Goal: Navigation & Orientation: Find specific page/section

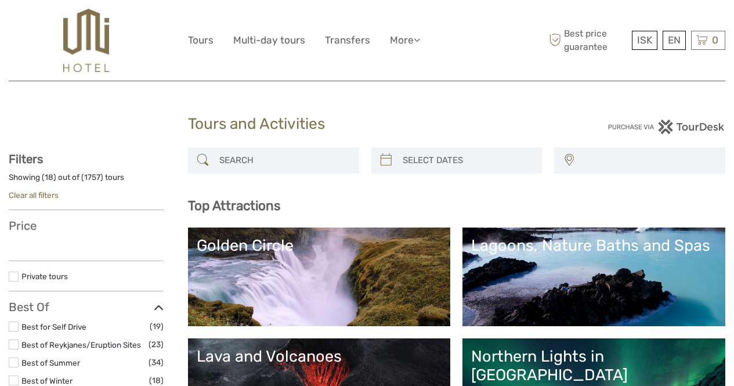
select select
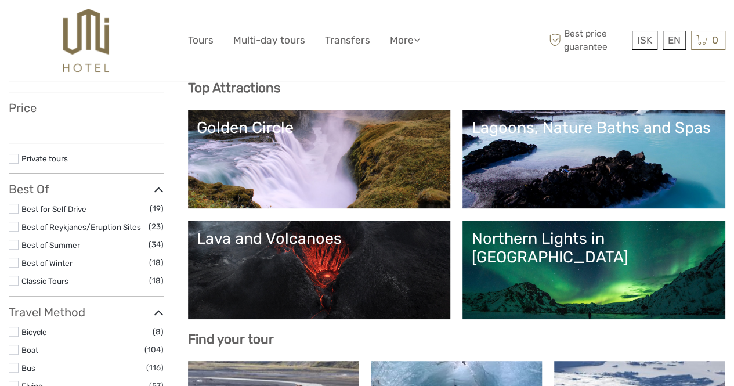
scroll to position [125, 0]
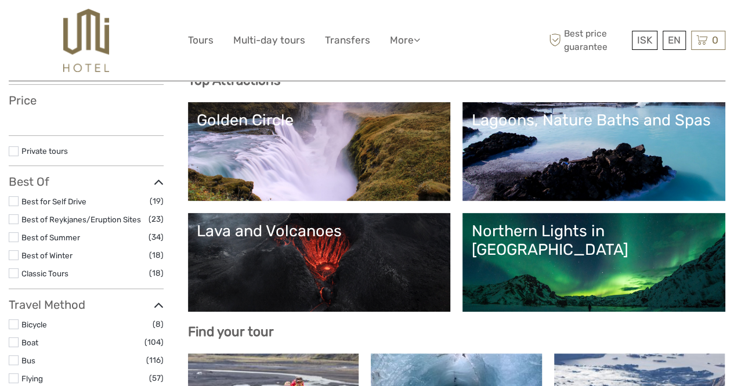
select select
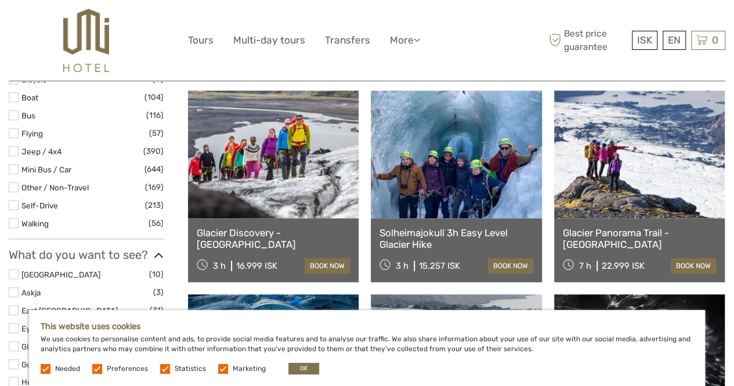
scroll to position [389, 0]
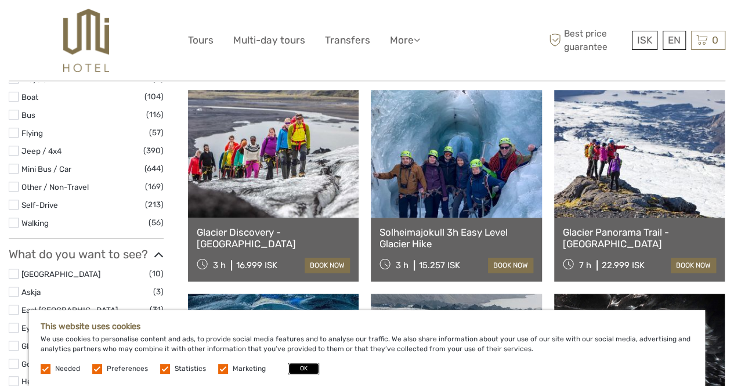
click at [310, 366] on button "OK" at bounding box center [303, 369] width 31 height 12
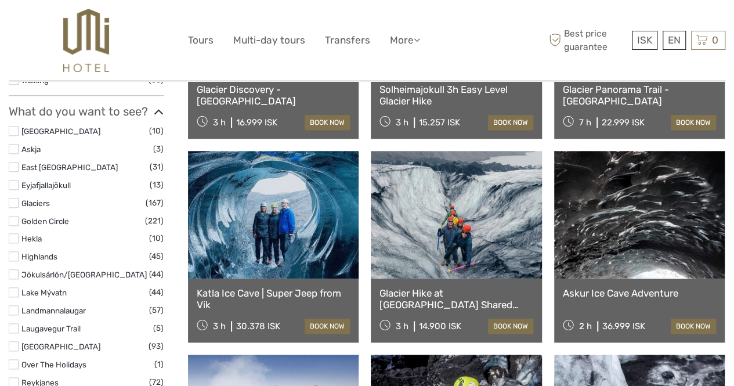
scroll to position [500, 0]
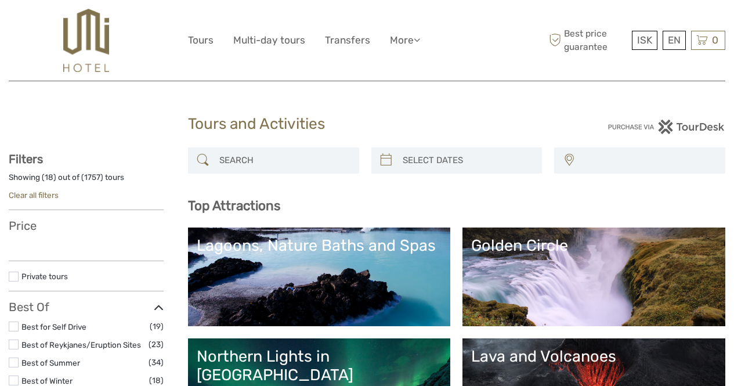
select select
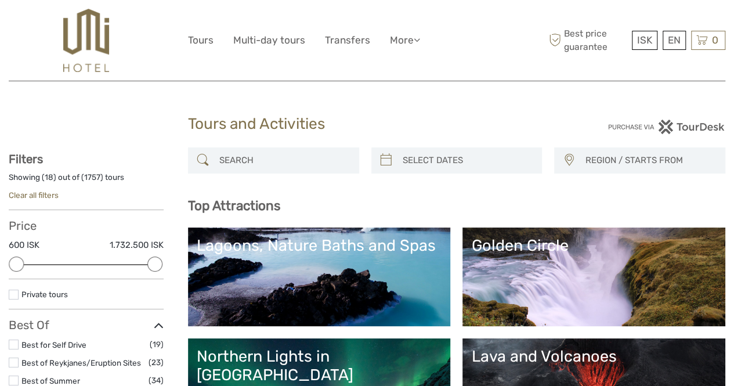
click at [80, 44] on img at bounding box center [86, 40] width 46 height 63
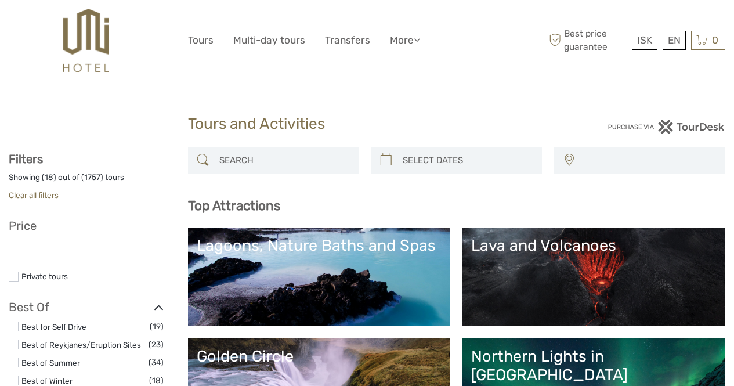
select select
